Goal: Information Seeking & Learning: Check status

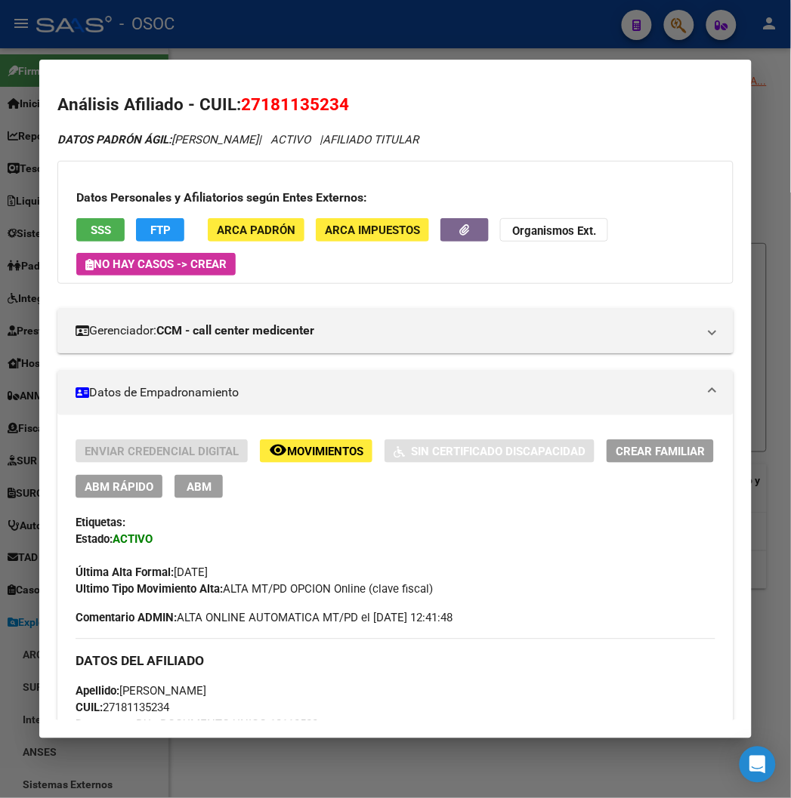
click at [311, 31] on div at bounding box center [395, 399] width 791 height 798
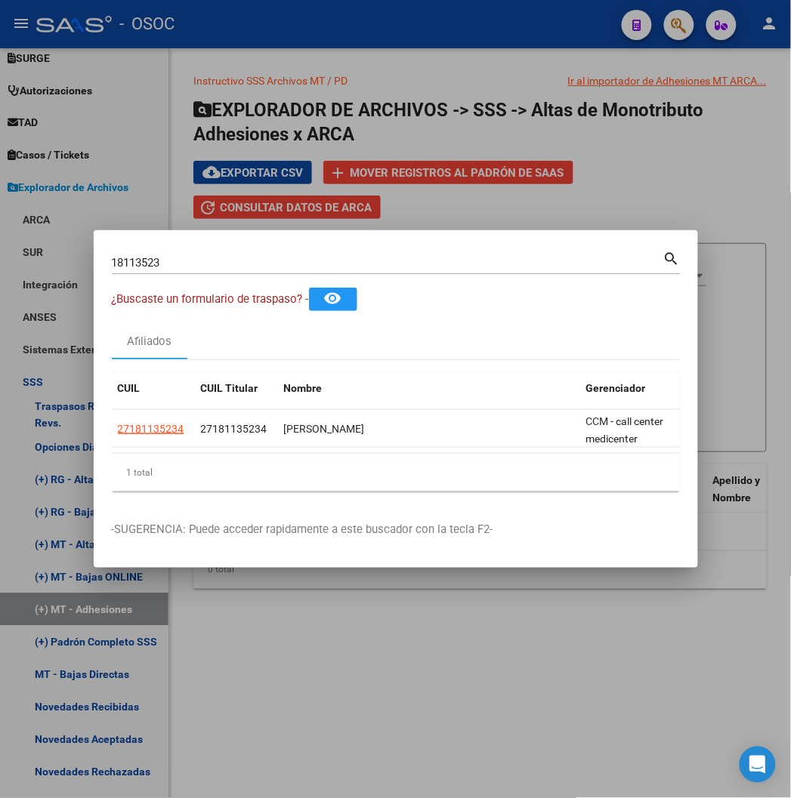
click at [302, 23] on div at bounding box center [395, 399] width 791 height 798
click at [302, 23] on div "- OSOC" at bounding box center [322, 24] width 573 height 33
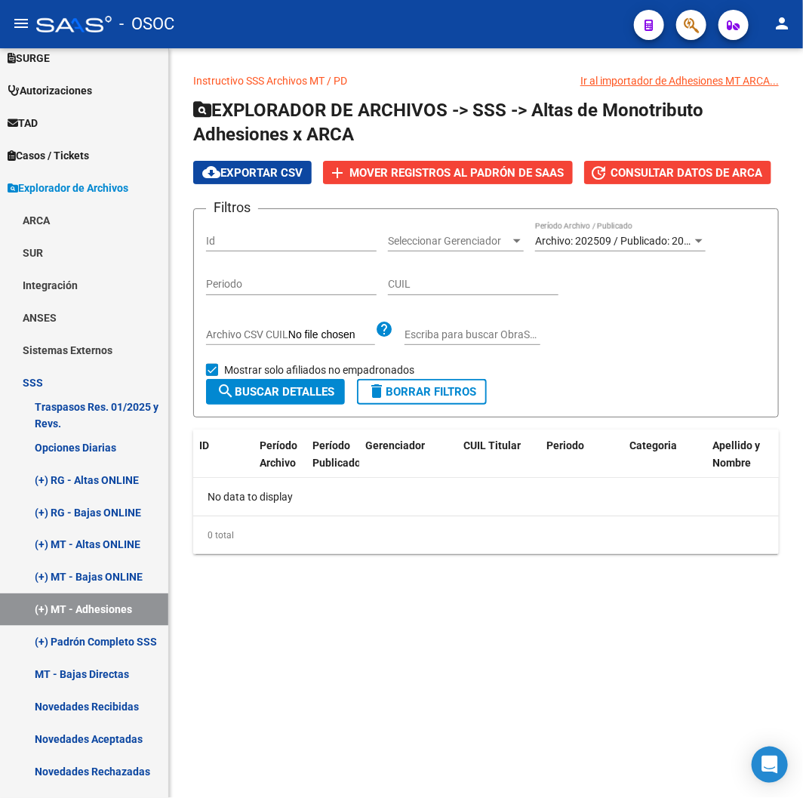
click at [302, 23] on div "- OSOC" at bounding box center [329, 24] width 586 height 33
click at [704, 20] on button "button" at bounding box center [692, 25] width 30 height 30
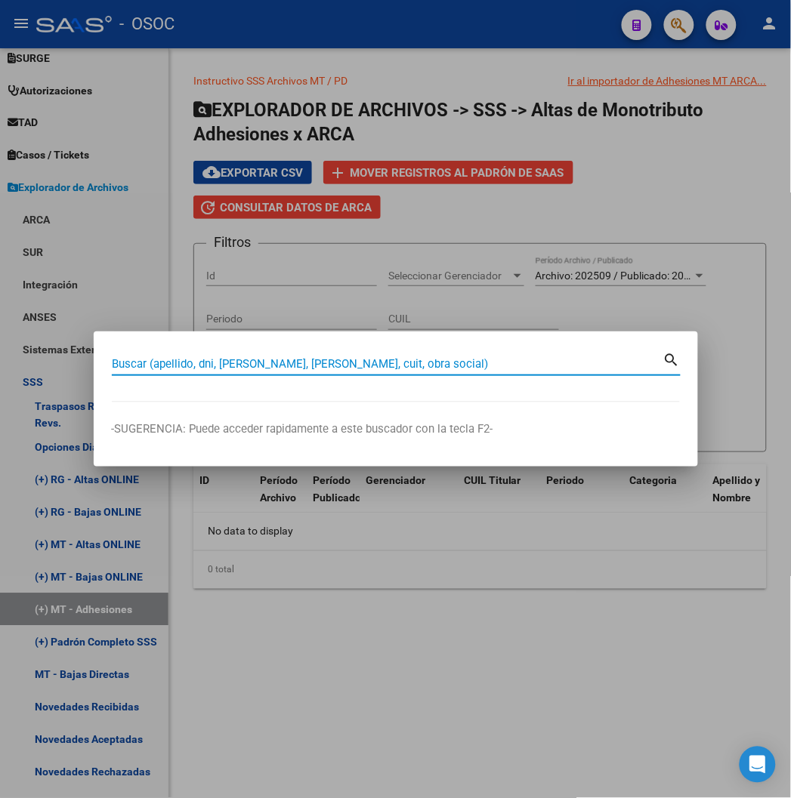
paste input "36180199"
type input "36180199"
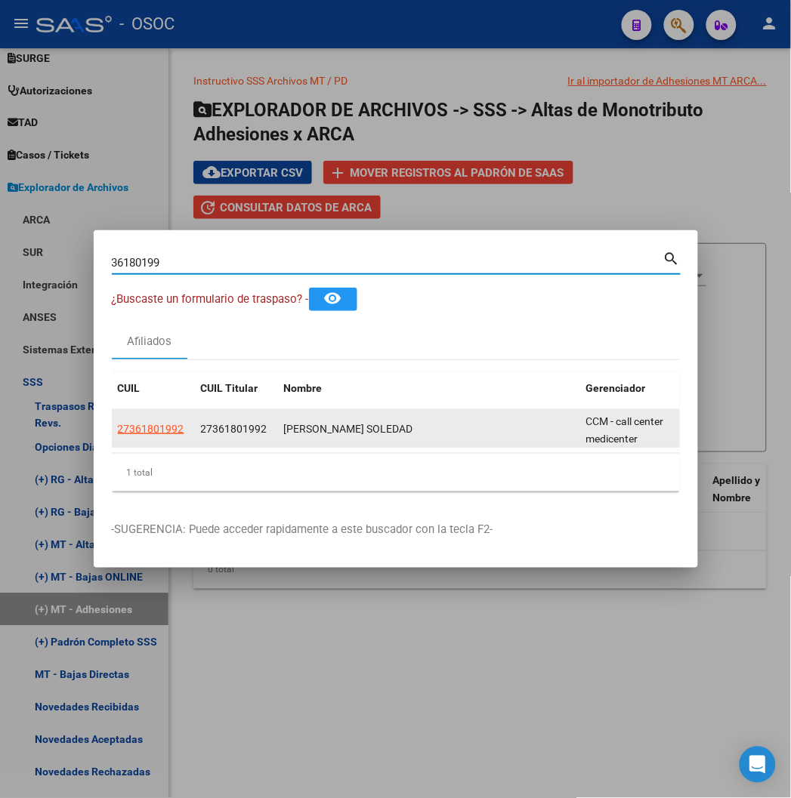
click at [112, 439] on datatable-body-cell "27361801992" at bounding box center [153, 428] width 83 height 37
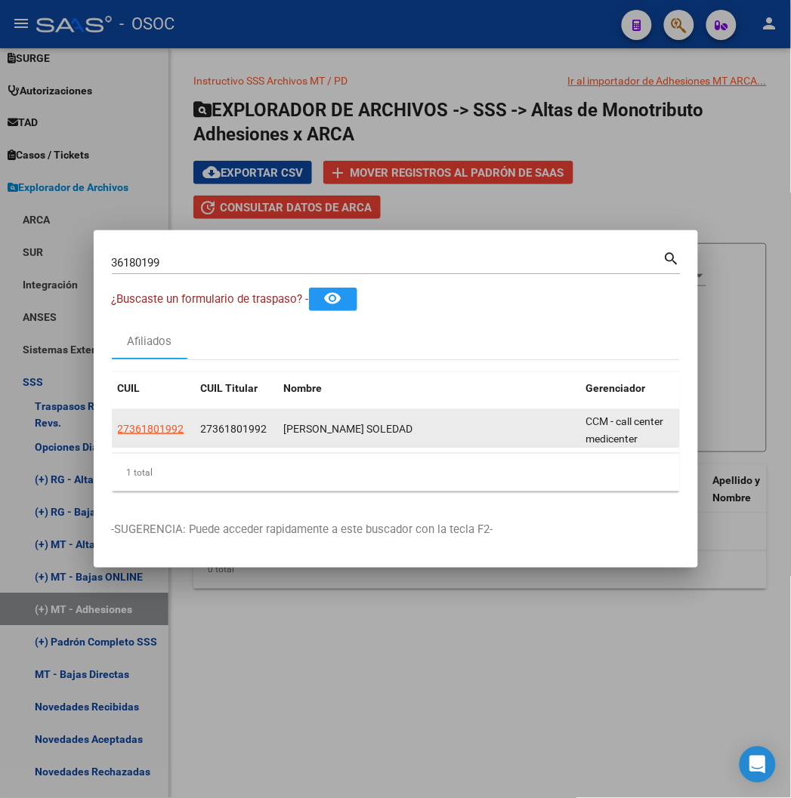
click at [112, 439] on datatable-body-cell "27361801992" at bounding box center [153, 428] width 83 height 37
click at [118, 433] on span "27361801992" at bounding box center [151, 429] width 66 height 12
copy span "27361801992"
type textarea "27361801992"
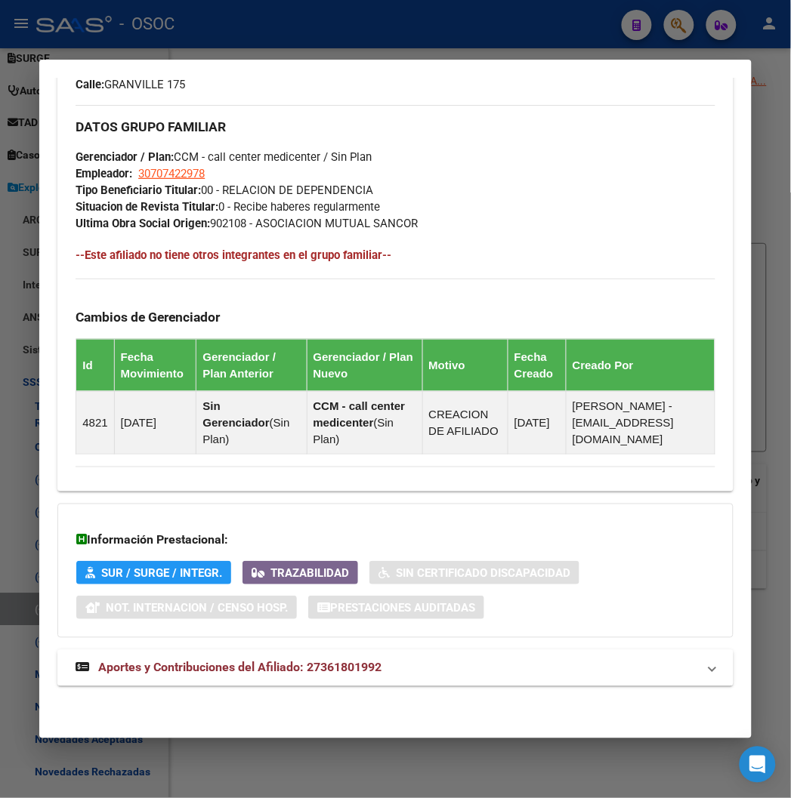
click at [214, 664] on span "Aportes y Contribuciones del Afiliado: 27361801992" at bounding box center [239, 668] width 283 height 14
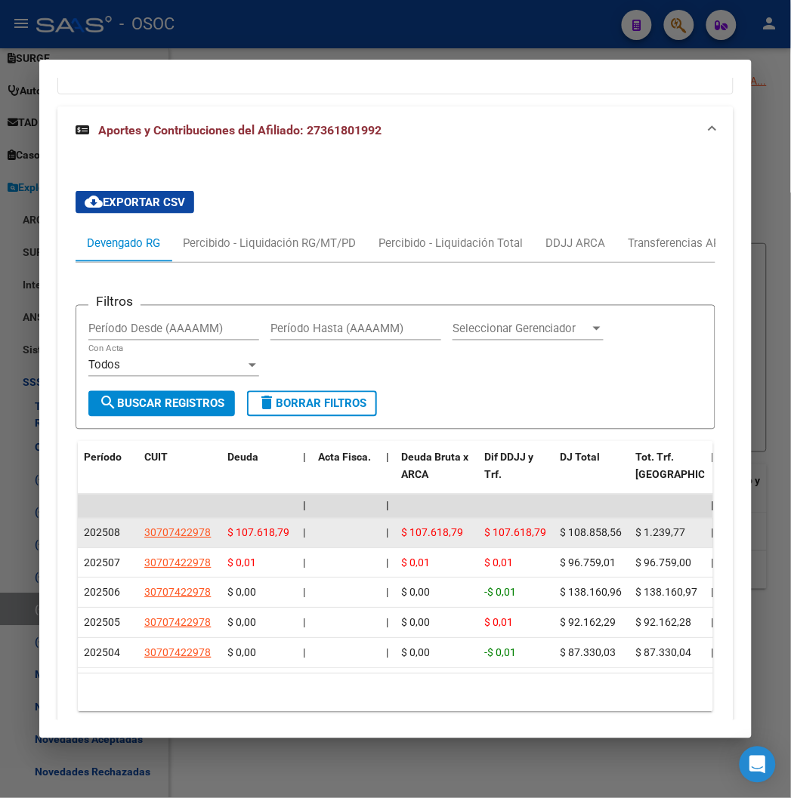
scroll to position [1460, 0]
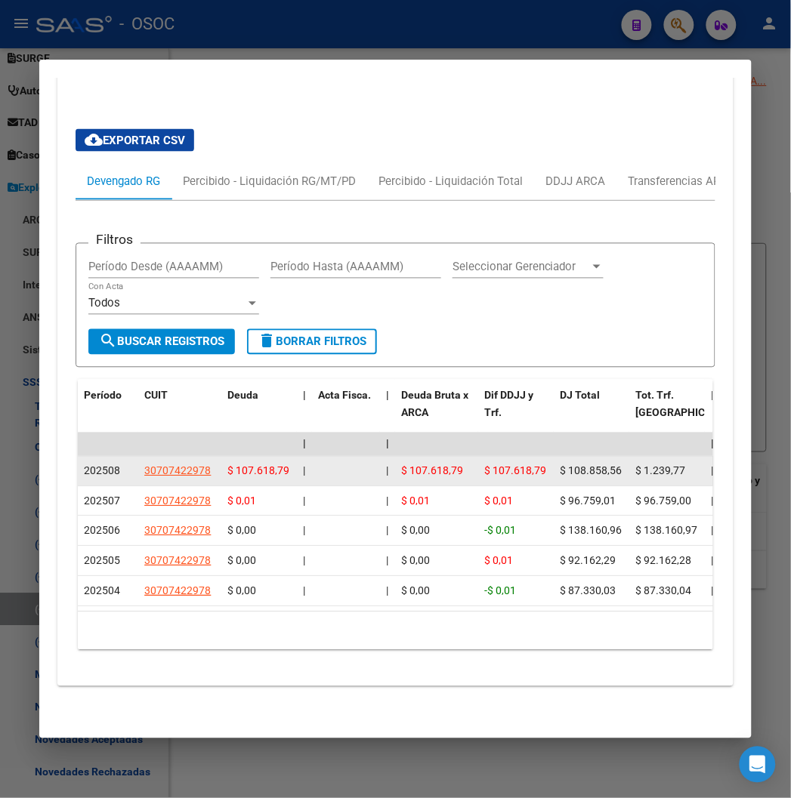
click at [635, 465] on span "$ 1.239,77" at bounding box center [660, 471] width 50 height 12
drag, startPoint x: 615, startPoint y: 453, endPoint x: 604, endPoint y: 469, distance: 19.1
click at [629, 457] on datatable-body-cell "$ 1.239,77" at bounding box center [667, 471] width 76 height 29
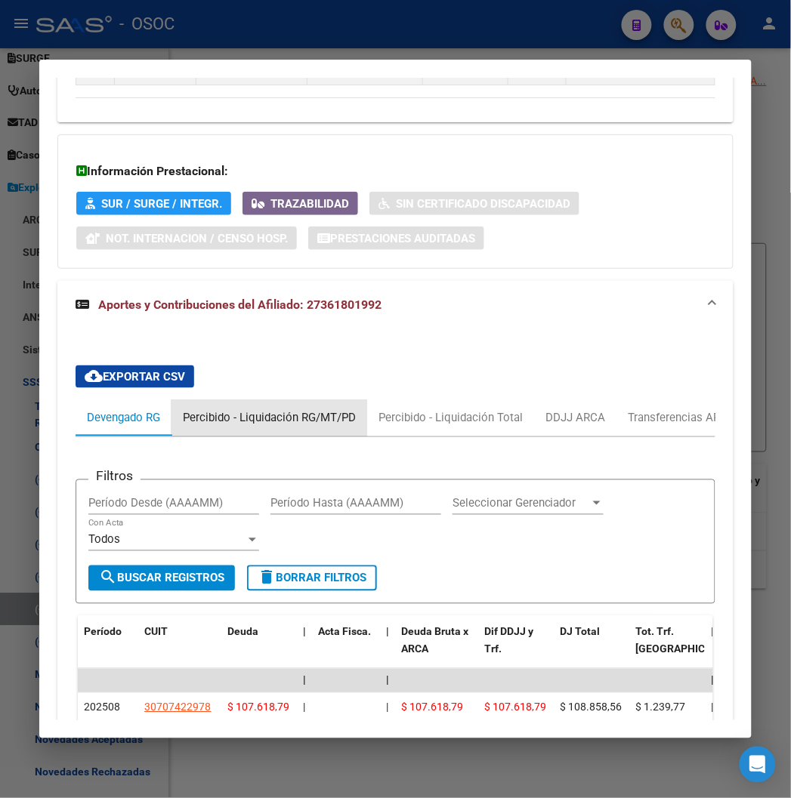
click at [267, 410] on div "Percibido - Liquidación RG/MT/PD" at bounding box center [269, 418] width 173 height 17
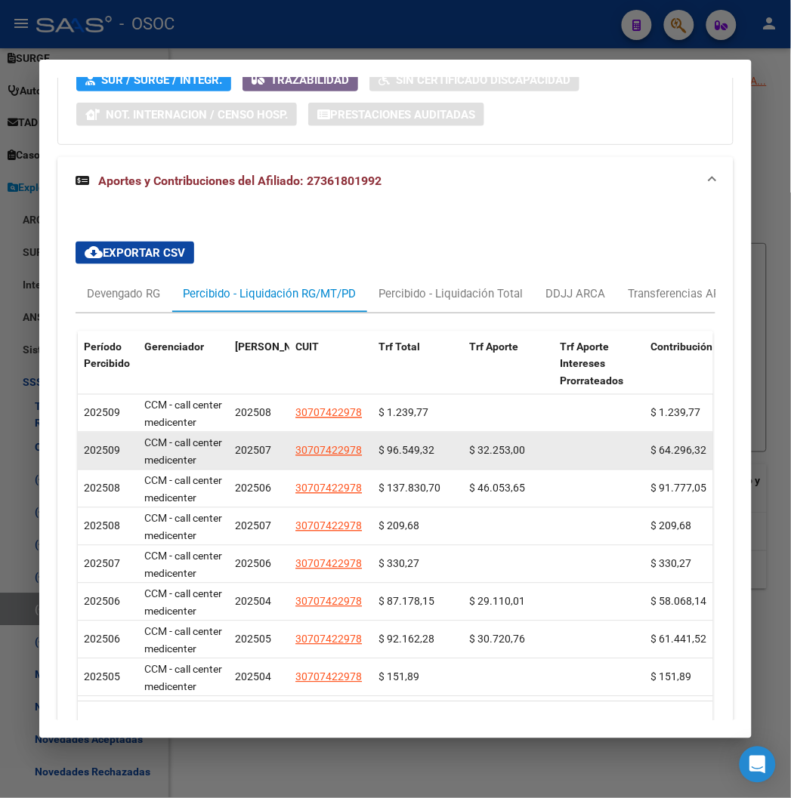
scroll to position [1376, 0]
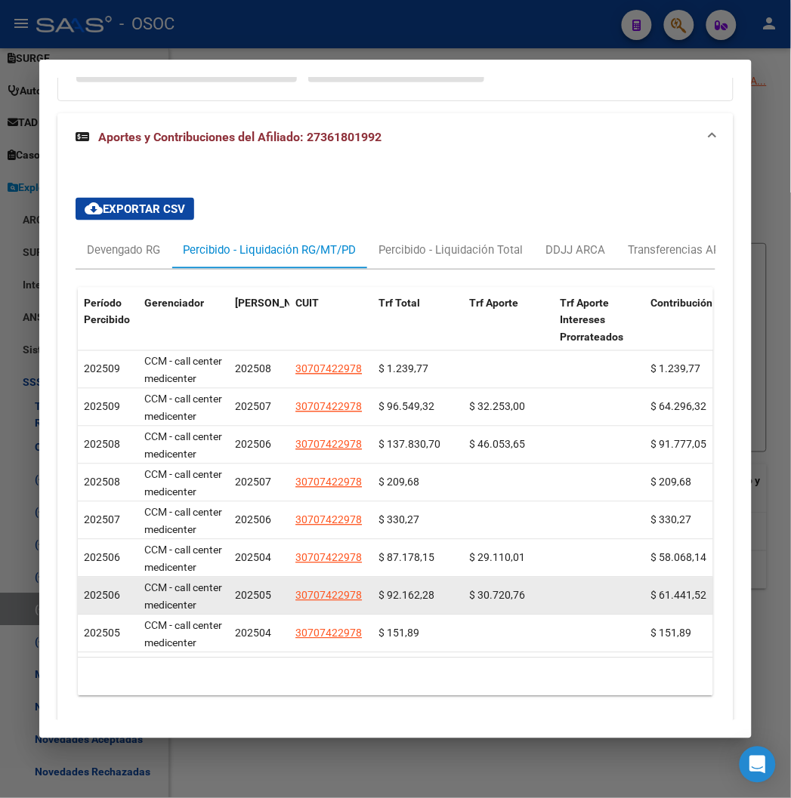
click at [396, 594] on span "$ 92.162,28" at bounding box center [406, 596] width 56 height 12
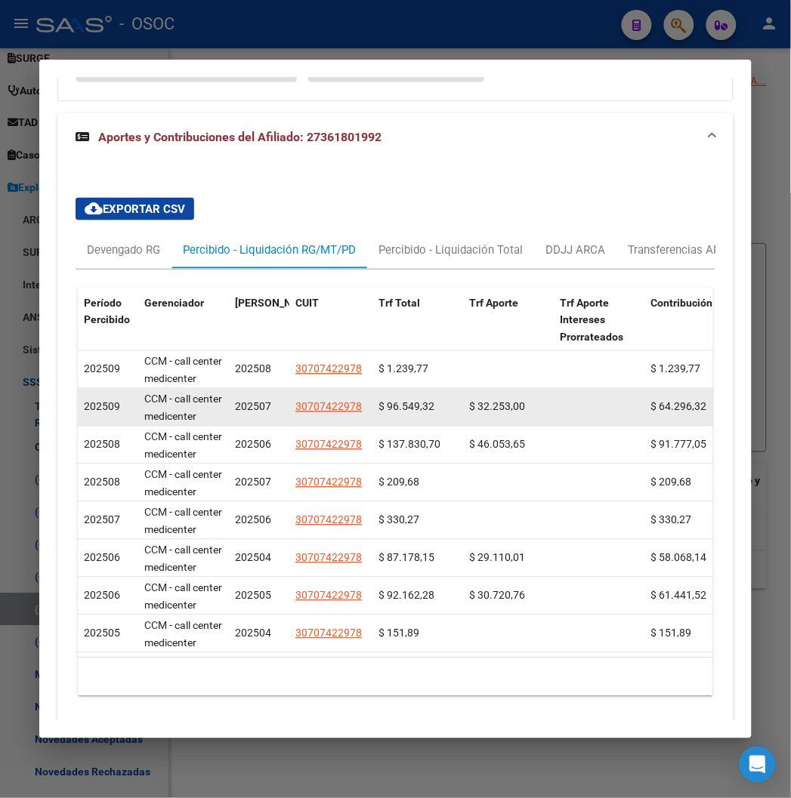
click at [393, 412] on span "$ 96.549,32" at bounding box center [406, 407] width 56 height 12
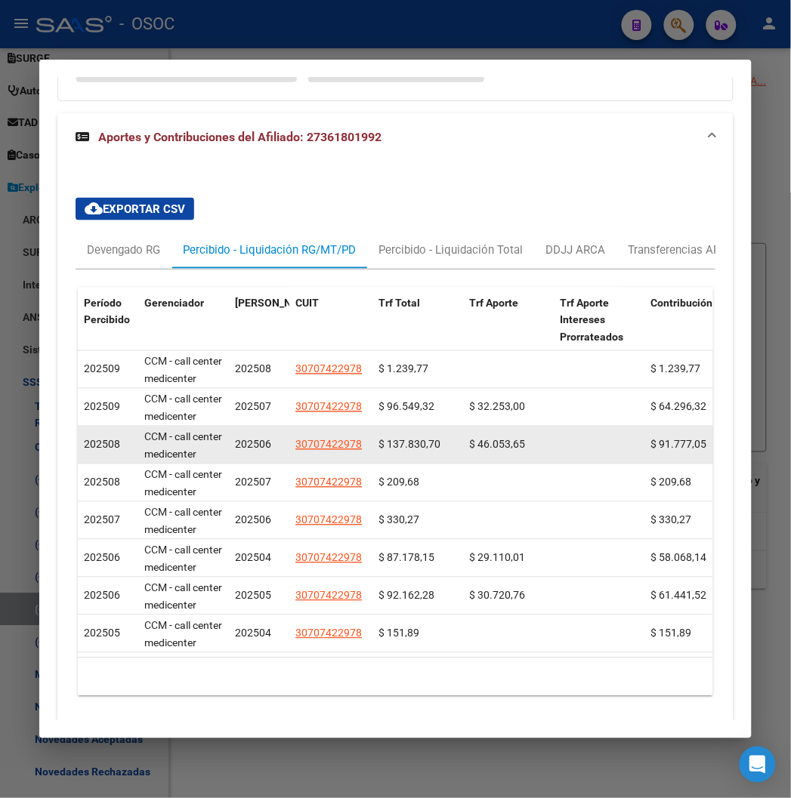
click at [387, 441] on span "$ 137.830,70" at bounding box center [409, 445] width 62 height 12
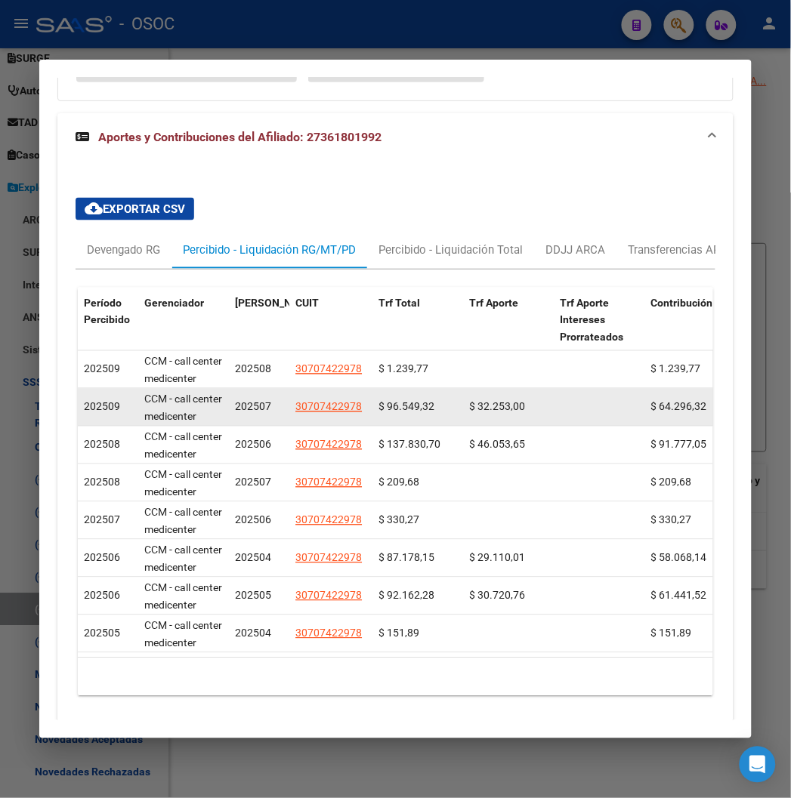
click at [401, 401] on span "$ 96.549,32" at bounding box center [406, 407] width 56 height 12
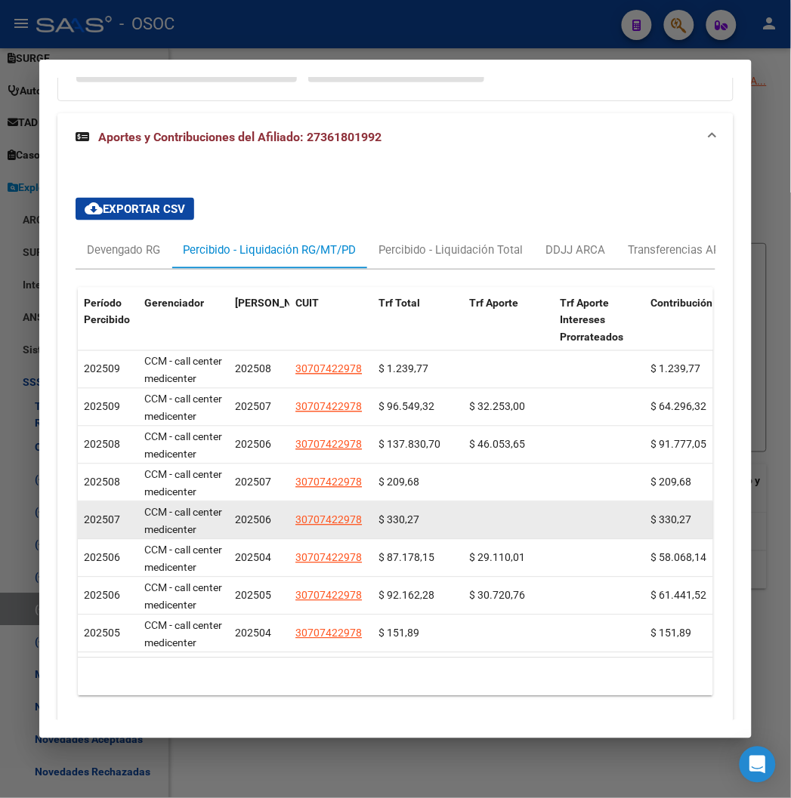
scroll to position [1435, 0]
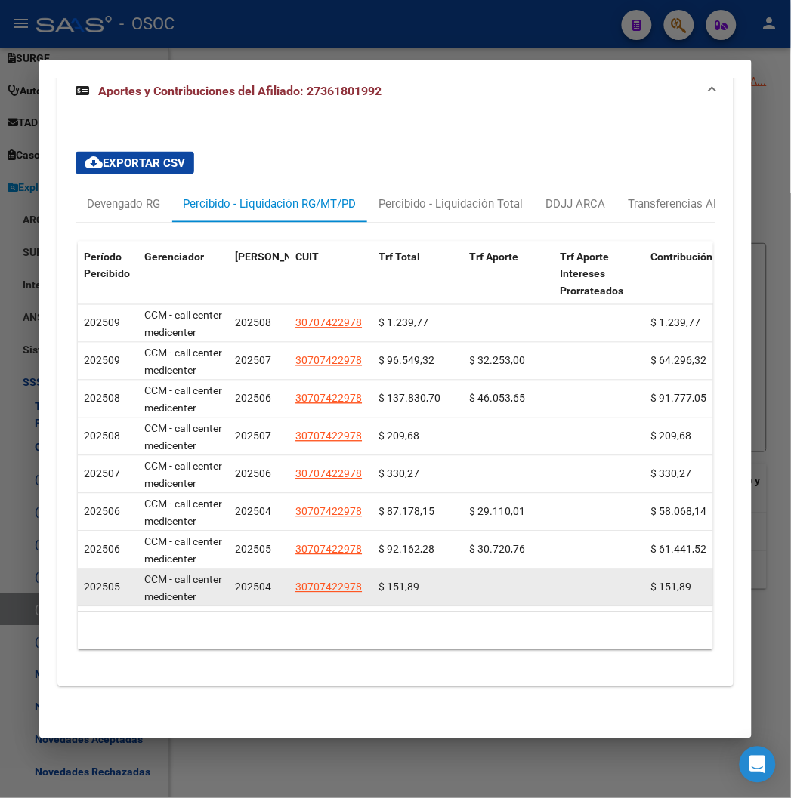
drag, startPoint x: 359, startPoint y: 595, endPoint x: 388, endPoint y: 593, distance: 29.5
click at [388, 596] on datatable-selection "202509 CCM - call center medicenter 202508 30707422978 $ 1.239,77 $ 1.239,77 $ …" at bounding box center [410, 603] width 665 height 14
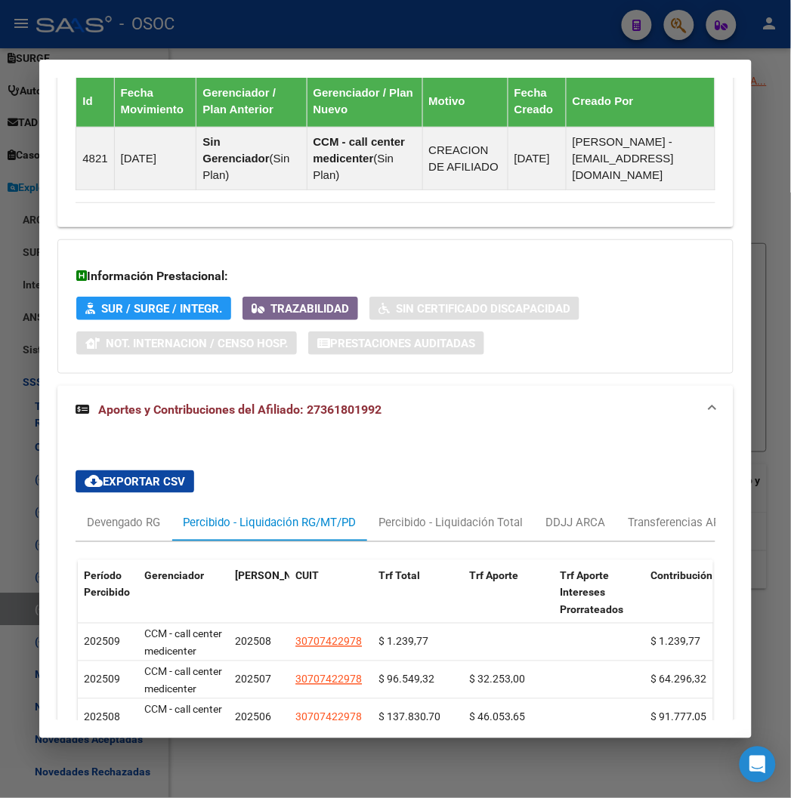
scroll to position [1099, 0]
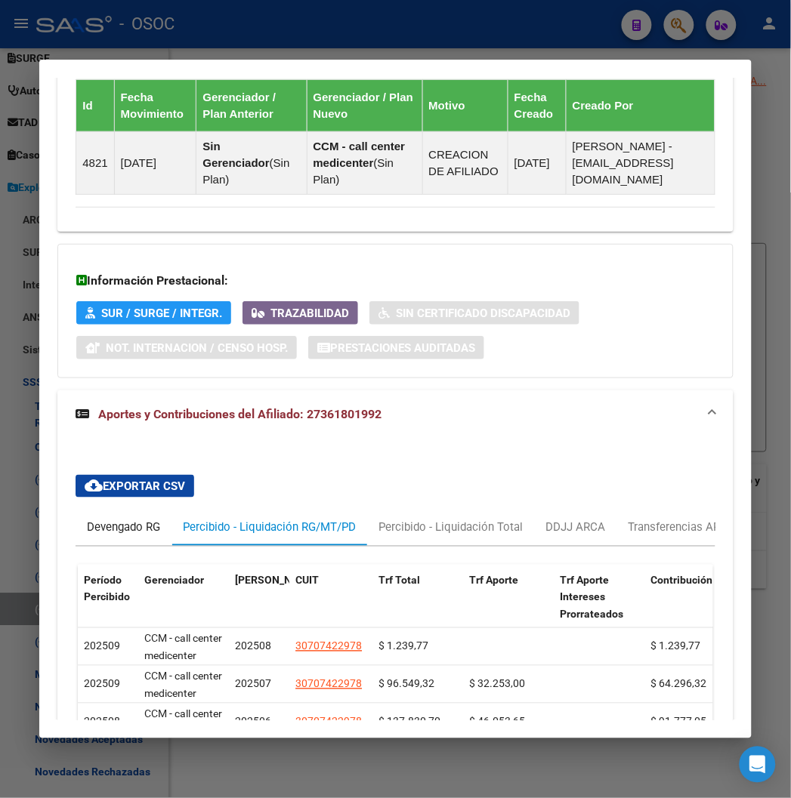
click at [109, 518] on div "Devengado RG" at bounding box center [124, 528] width 96 height 36
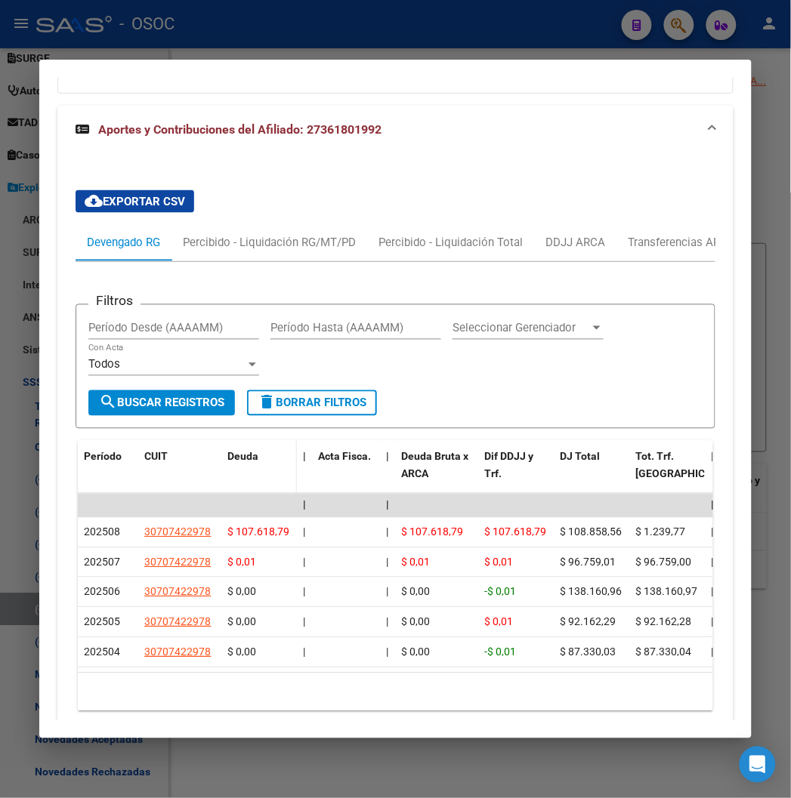
scroll to position [1435, 0]
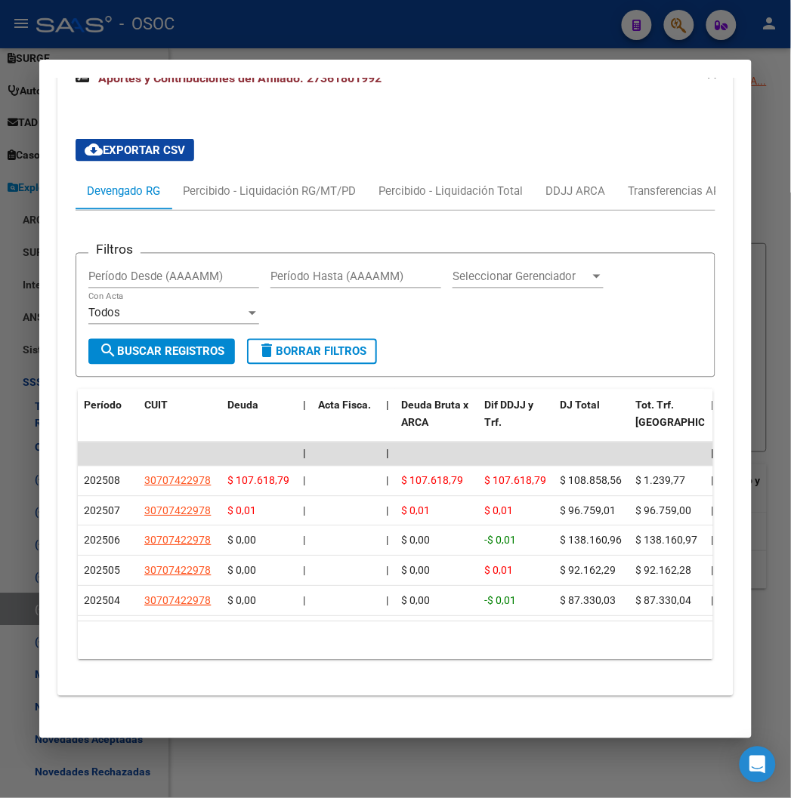
click at [199, 211] on div "Filtros Período Desde (AAAAMM) Período Hasta (AAAAMM) Seleccionar Gerenciador S…" at bounding box center [395, 441] width 639 height 461
click at [202, 202] on div "Percibido - Liquidación RG/MT/PD" at bounding box center [269, 192] width 196 height 36
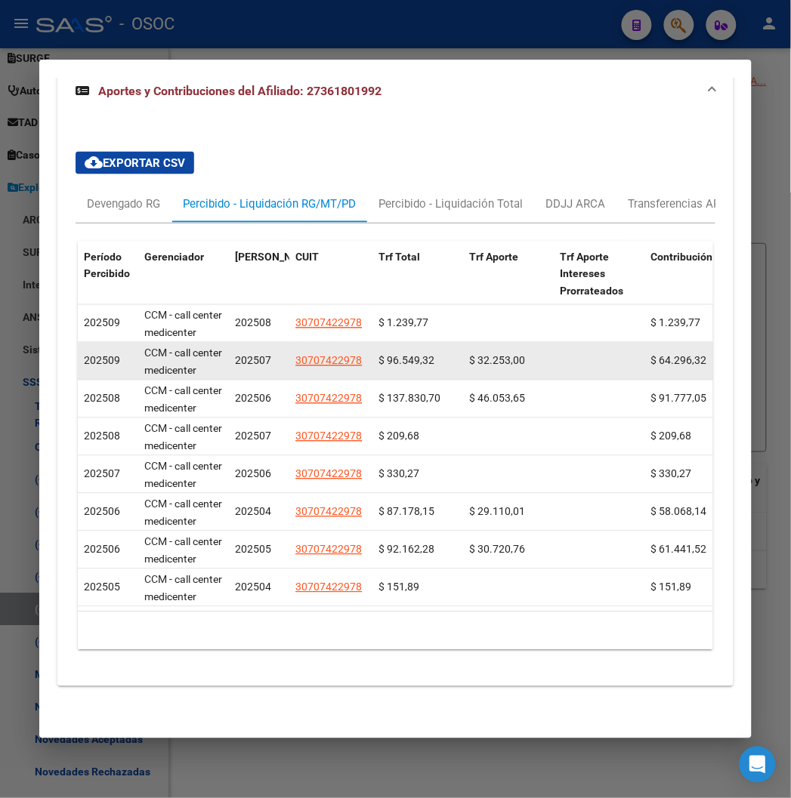
click at [239, 355] on span "202507" at bounding box center [253, 361] width 36 height 12
click at [89, 355] on span "202509" at bounding box center [102, 361] width 36 height 12
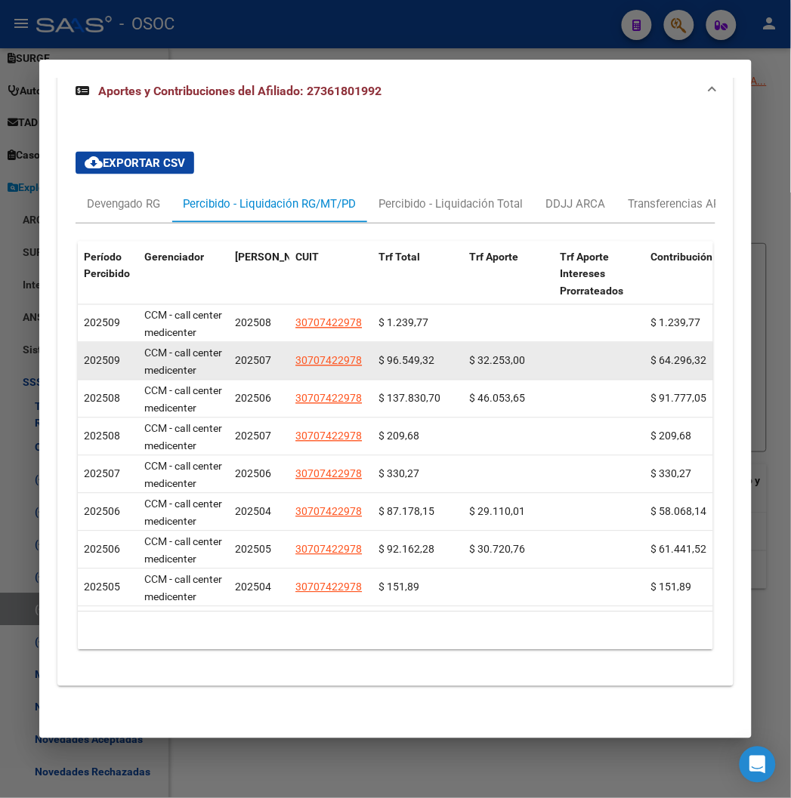
click at [89, 355] on span "202509" at bounding box center [102, 361] width 36 height 12
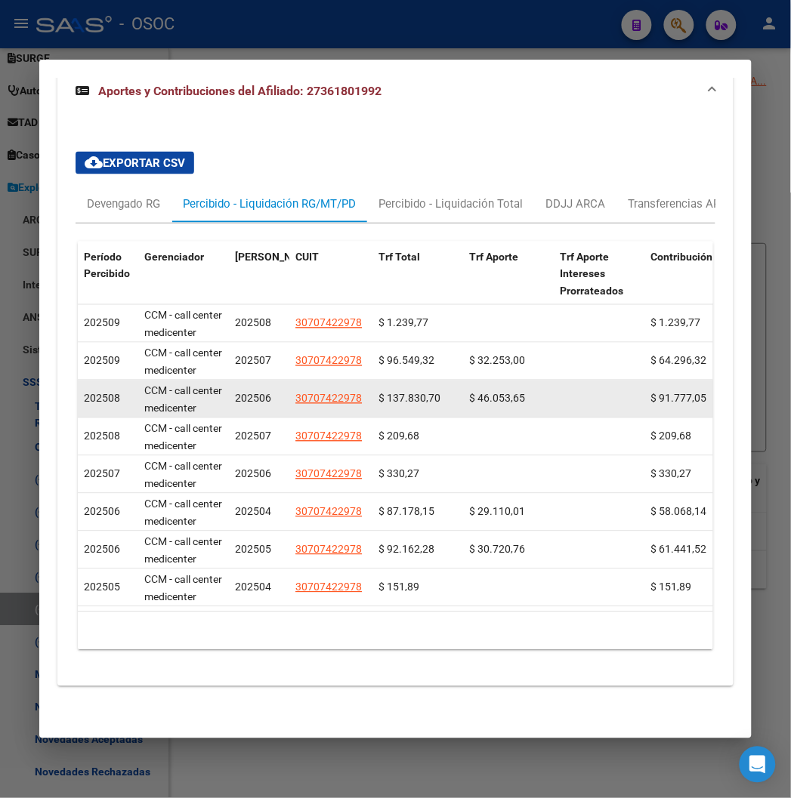
click at [250, 391] on div "202506" at bounding box center [259, 398] width 48 height 17
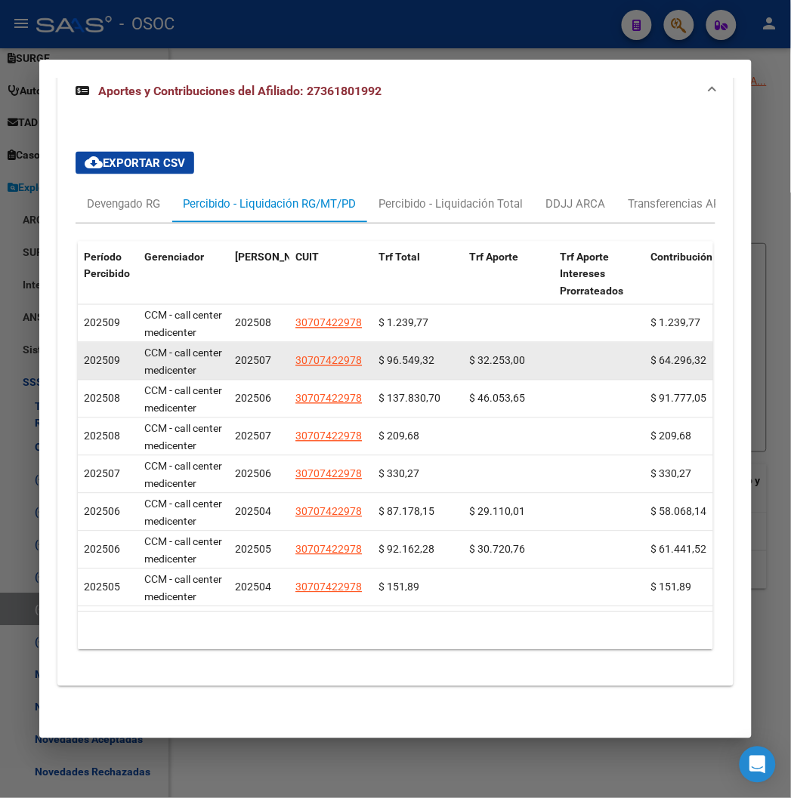
click at [383, 355] on span "$ 96.549,32" at bounding box center [406, 361] width 56 height 12
click at [91, 353] on div "202509" at bounding box center [108, 361] width 48 height 17
click at [92, 353] on div "202509" at bounding box center [108, 361] width 48 height 17
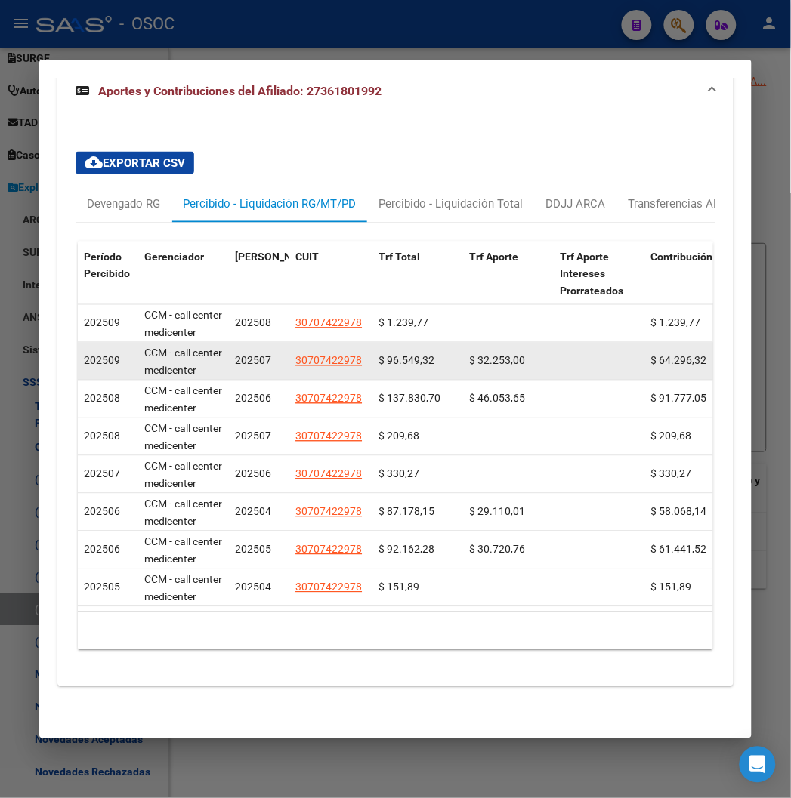
click at [92, 353] on div "202509" at bounding box center [108, 361] width 48 height 17
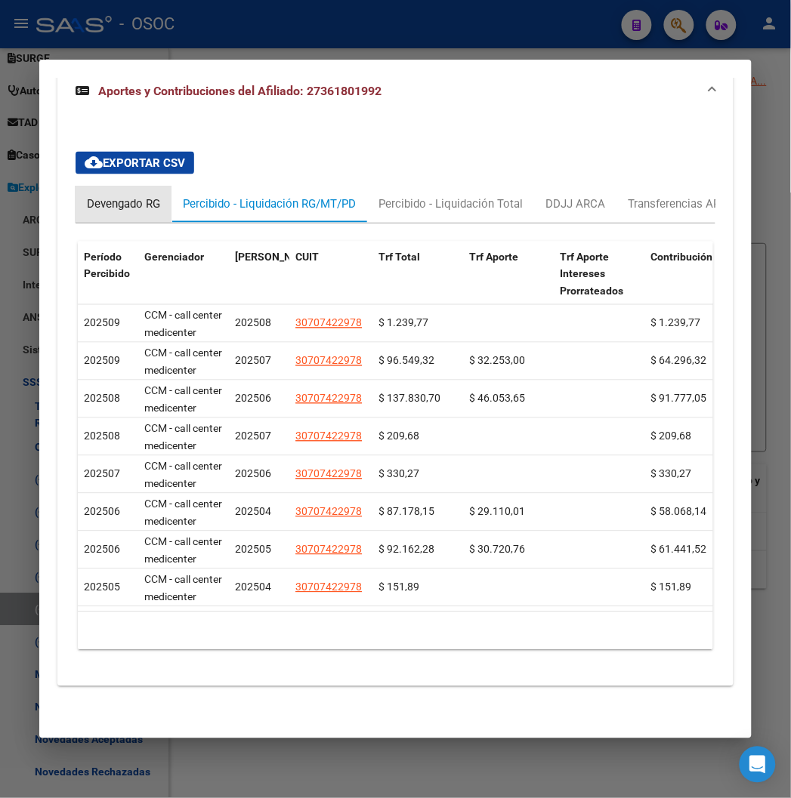
click at [93, 196] on div "Devengado RG" at bounding box center [123, 204] width 73 height 17
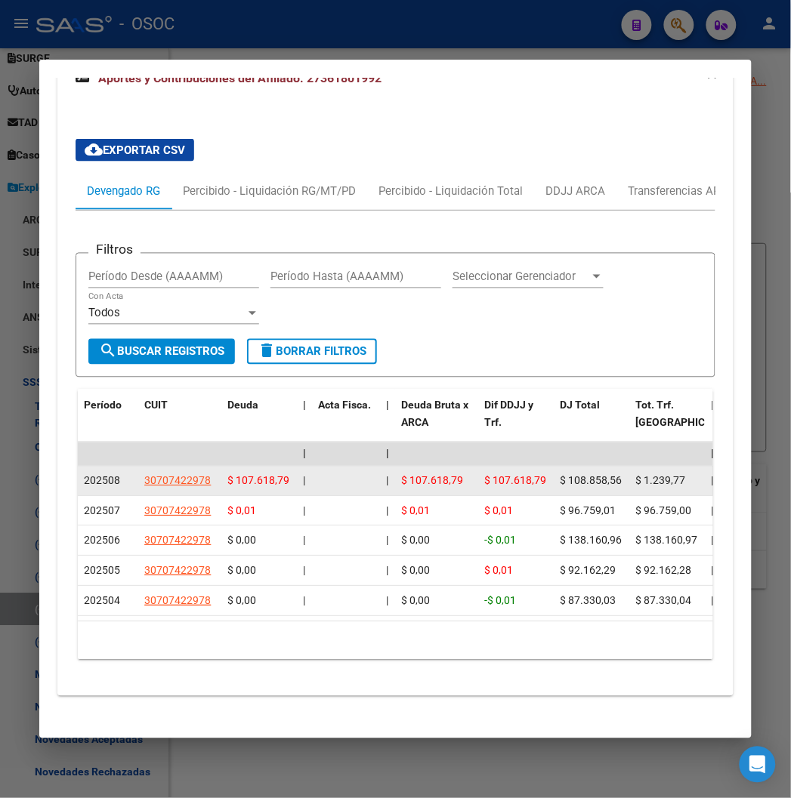
click at [454, 486] on datatable-body-cell "$ 107.618,79" at bounding box center [436, 481] width 83 height 29
click at [484, 481] on span "$ 107.618,79" at bounding box center [515, 481] width 62 height 12
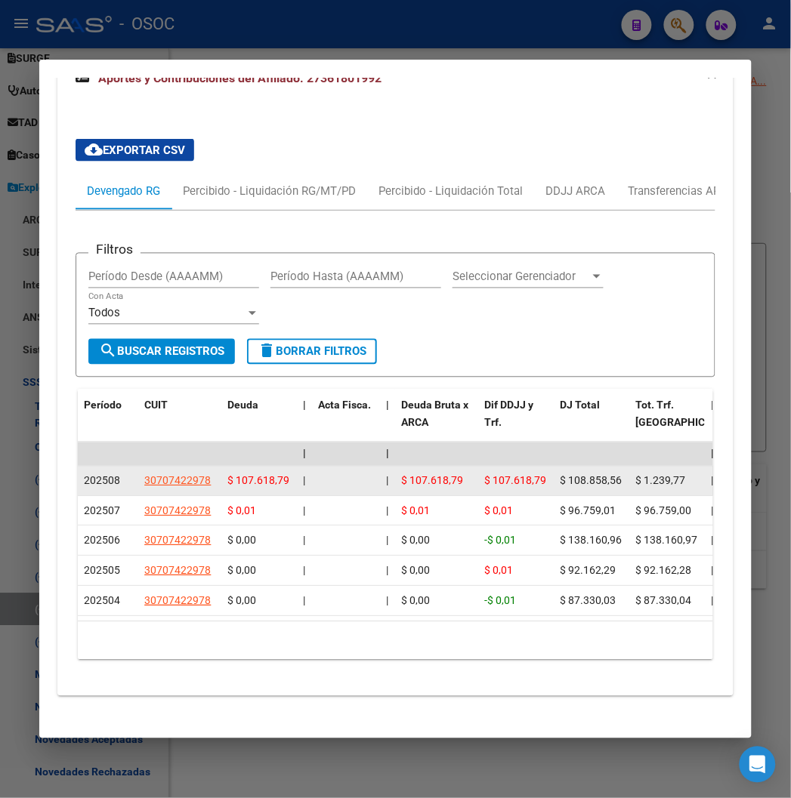
click at [484, 481] on span "$ 107.618,79" at bounding box center [515, 481] width 62 height 12
